Goal: Check status: Check status

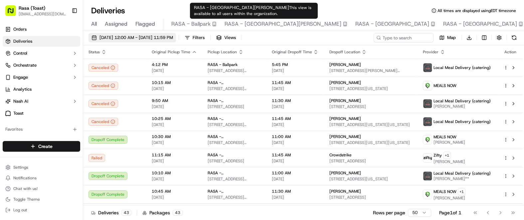
click at [139, 35] on span "[DATE] 12:00 AM - [DATE] 11:59 PM" at bounding box center [137, 38] width 74 height 6
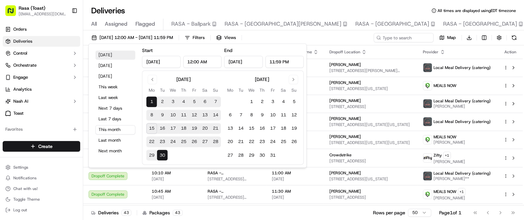
click at [104, 53] on button "[DATE]" at bounding box center [116, 54] width 40 height 9
type input "[DATE]"
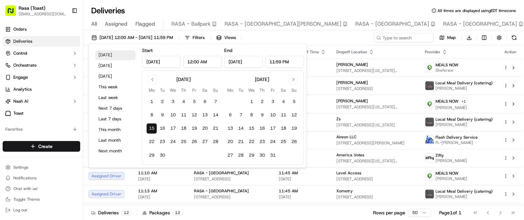
click at [106, 55] on button "[DATE]" at bounding box center [116, 54] width 40 height 9
click at [151, 132] on button "15" at bounding box center [152, 128] width 11 height 11
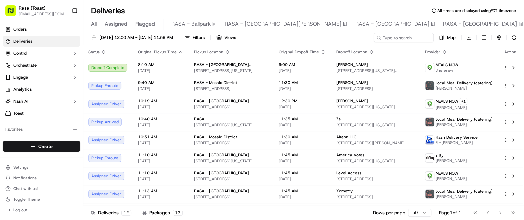
click at [341, 11] on div "Deliveries All times are displayed using EDT timezone" at bounding box center [303, 10] width 441 height 11
click at [135, 40] on span "[DATE] 12:00 AM - [DATE] 11:59 PM" at bounding box center [137, 38] width 74 height 6
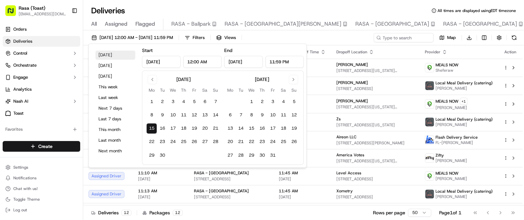
click at [109, 54] on button "[DATE]" at bounding box center [116, 54] width 40 height 9
click at [154, 129] on button "15" at bounding box center [152, 128] width 11 height 11
click at [302, 11] on div "Deliveries All times are displayed using EDT timezone" at bounding box center [303, 10] width 441 height 11
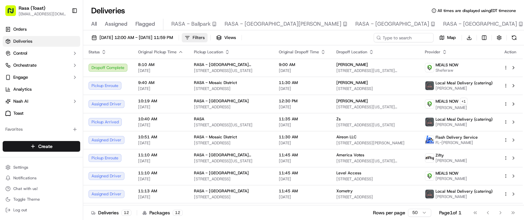
click at [205, 40] on span "Filters" at bounding box center [199, 38] width 12 height 6
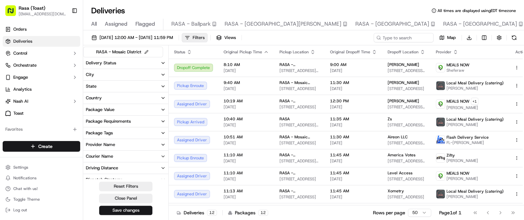
click at [205, 40] on span "Filters" at bounding box center [199, 38] width 12 height 6
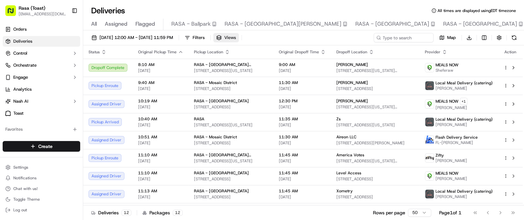
click at [236, 39] on span "Views" at bounding box center [230, 38] width 12 height 6
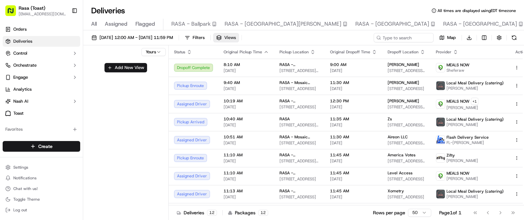
click at [239, 41] on button "Views" at bounding box center [226, 37] width 26 height 9
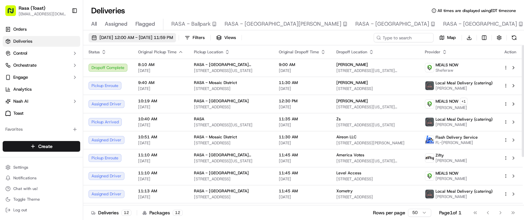
click at [128, 38] on span "[DATE] 12:00 AM - [DATE] 11:59 PM" at bounding box center [137, 38] width 74 height 6
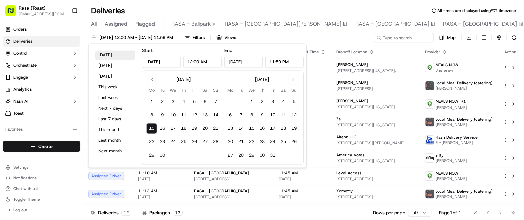
click at [110, 58] on button "[DATE]" at bounding box center [116, 54] width 40 height 9
click at [46, 29] on link "Orders" at bounding box center [42, 29] width 78 height 11
